Goal: Transaction & Acquisition: Download file/media

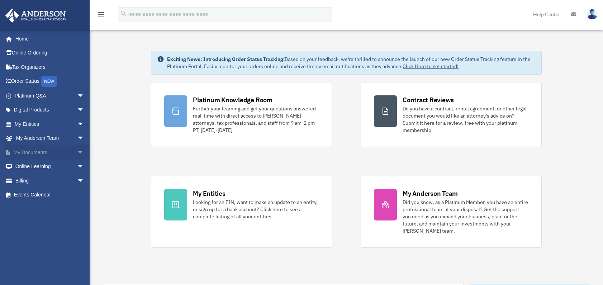
click at [77, 152] on span "arrow_drop_down" at bounding box center [84, 152] width 14 height 15
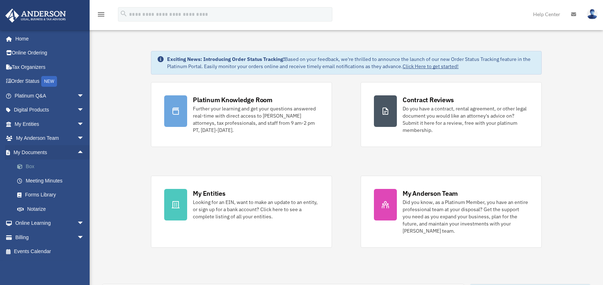
click at [34, 167] on link "Box" at bounding box center [52, 166] width 85 height 14
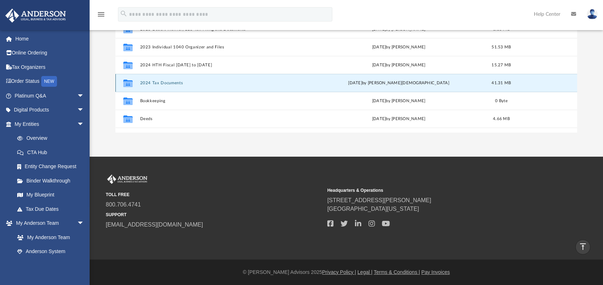
click at [146, 83] on button "2024 Tax Documents" at bounding box center [225, 83] width 170 height 5
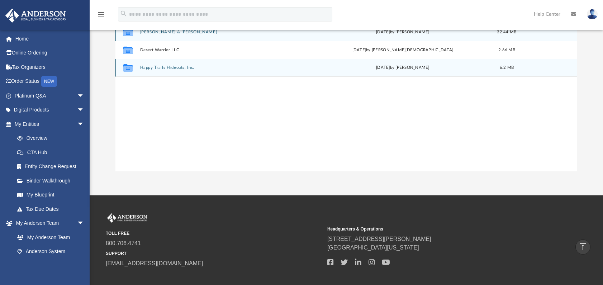
scroll to position [92, 0]
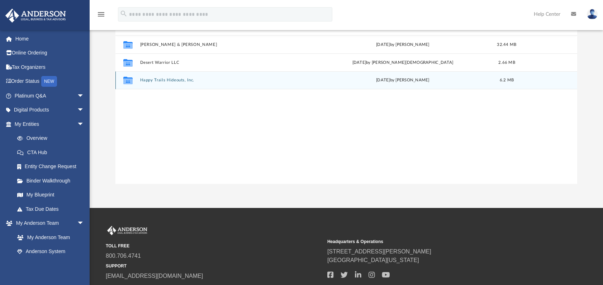
click at [147, 81] on button "Happy Trails Hideouts, Inc." at bounding box center [226, 80] width 173 height 5
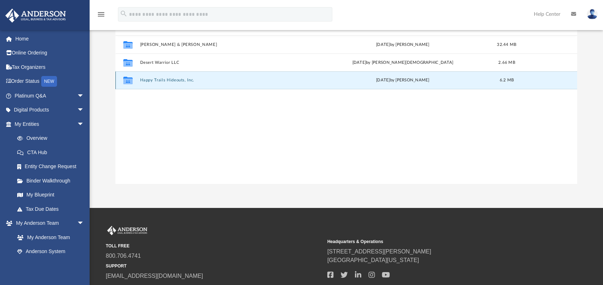
click at [147, 81] on button "Happy Trails Hideouts, Inc." at bounding box center [226, 80] width 173 height 5
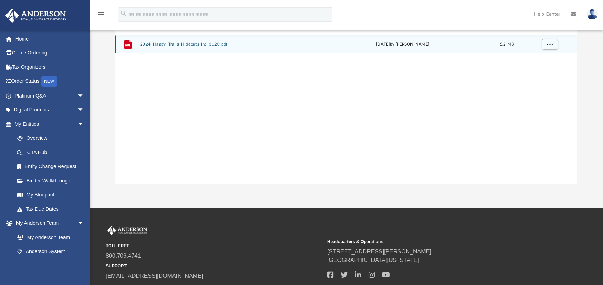
click at [162, 46] on button "2024_Happy_Trails_Hideouts_Inc_1120.pdf" at bounding box center [226, 44] width 173 height 5
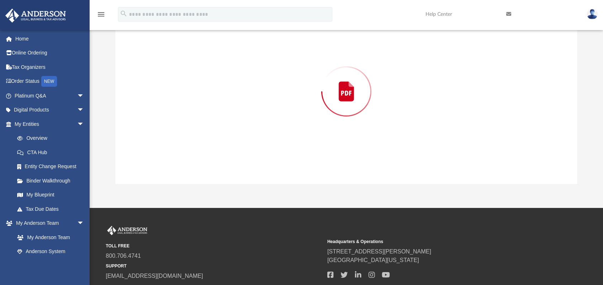
scroll to position [72, 0]
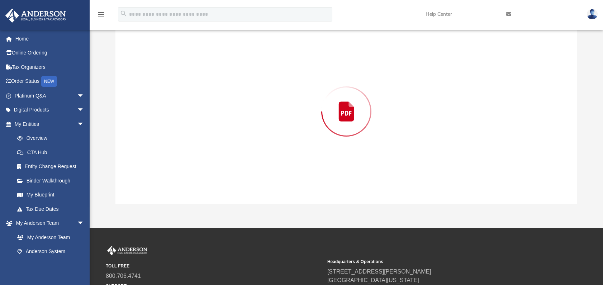
click at [163, 46] on div "Preview" at bounding box center [346, 111] width 462 height 185
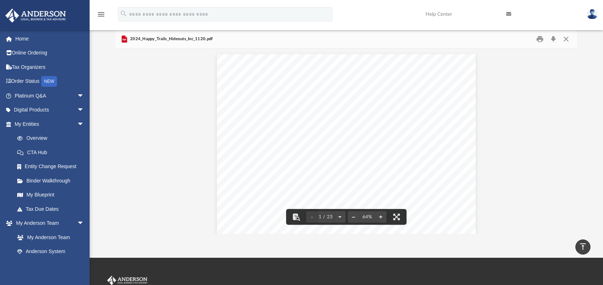
scroll to position [0, 0]
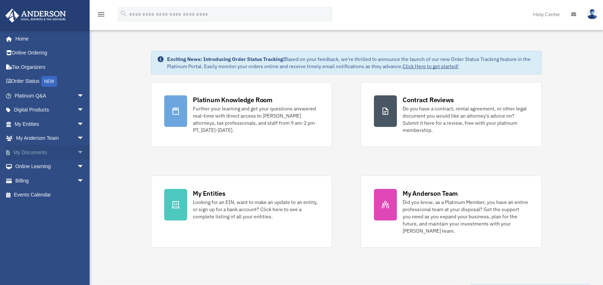
click at [77, 152] on span "arrow_drop_down" at bounding box center [84, 152] width 14 height 15
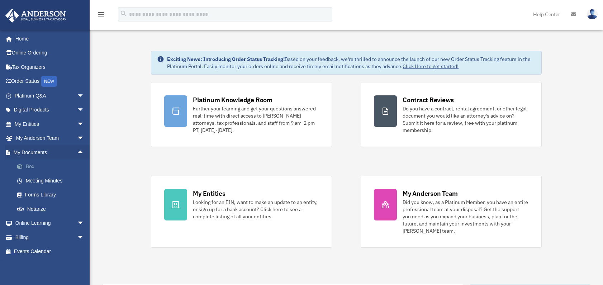
click at [71, 167] on link "Box" at bounding box center [52, 166] width 85 height 14
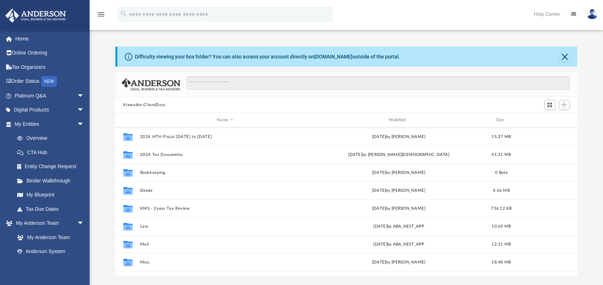
scroll to position [72, 0]
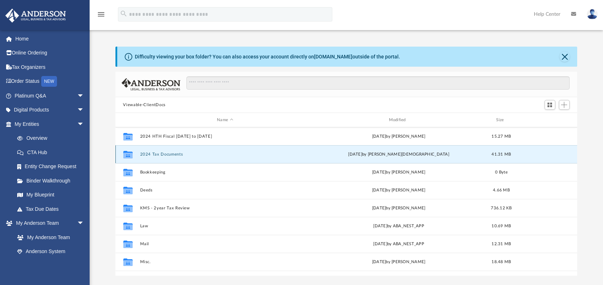
click at [156, 155] on button "2024 Tax Documents" at bounding box center [225, 154] width 170 height 5
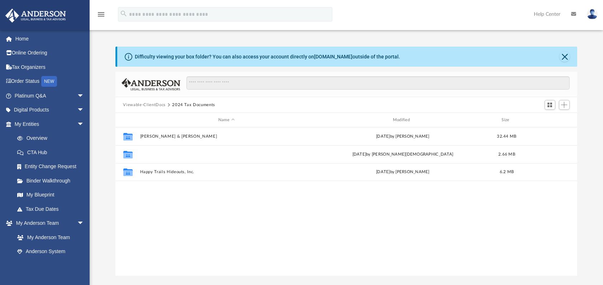
click at [156, 155] on button "Desert Warrior LLC" at bounding box center [226, 154] width 173 height 5
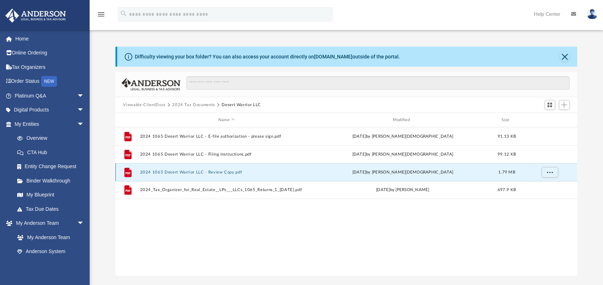
click at [184, 172] on button "2024 1065 Desert Warrior LLC - Review Copy.pdf" at bounding box center [226, 172] width 173 height 5
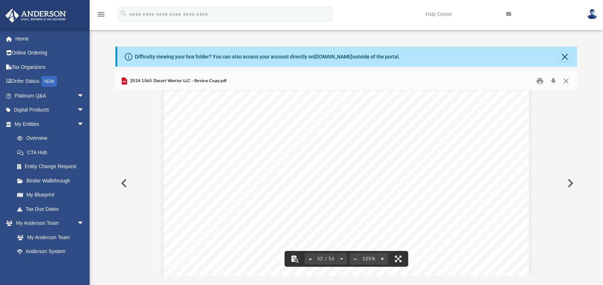
scroll to position [24864, 0]
